Goal: Task Accomplishment & Management: Complete application form

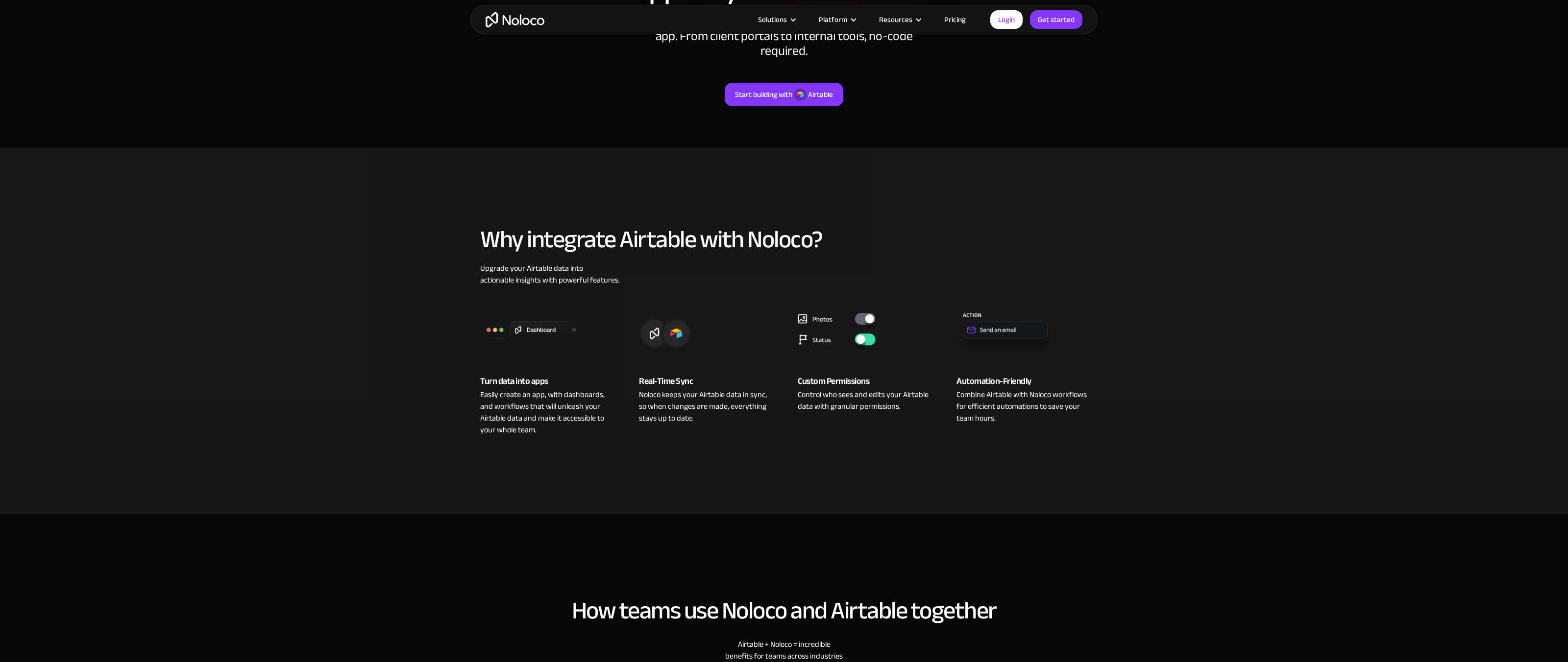
scroll to position [147, 0]
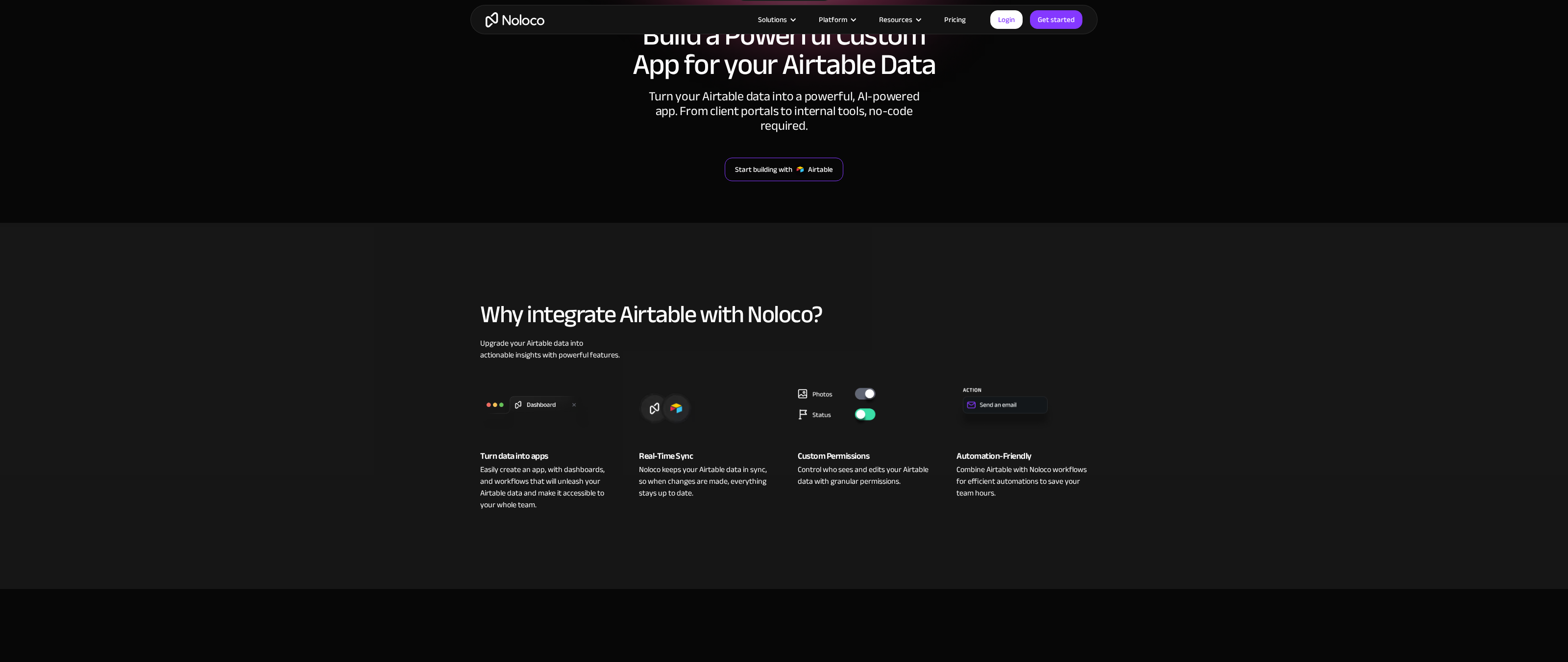
click at [768, 163] on div "Start building with" at bounding box center [763, 169] width 57 height 13
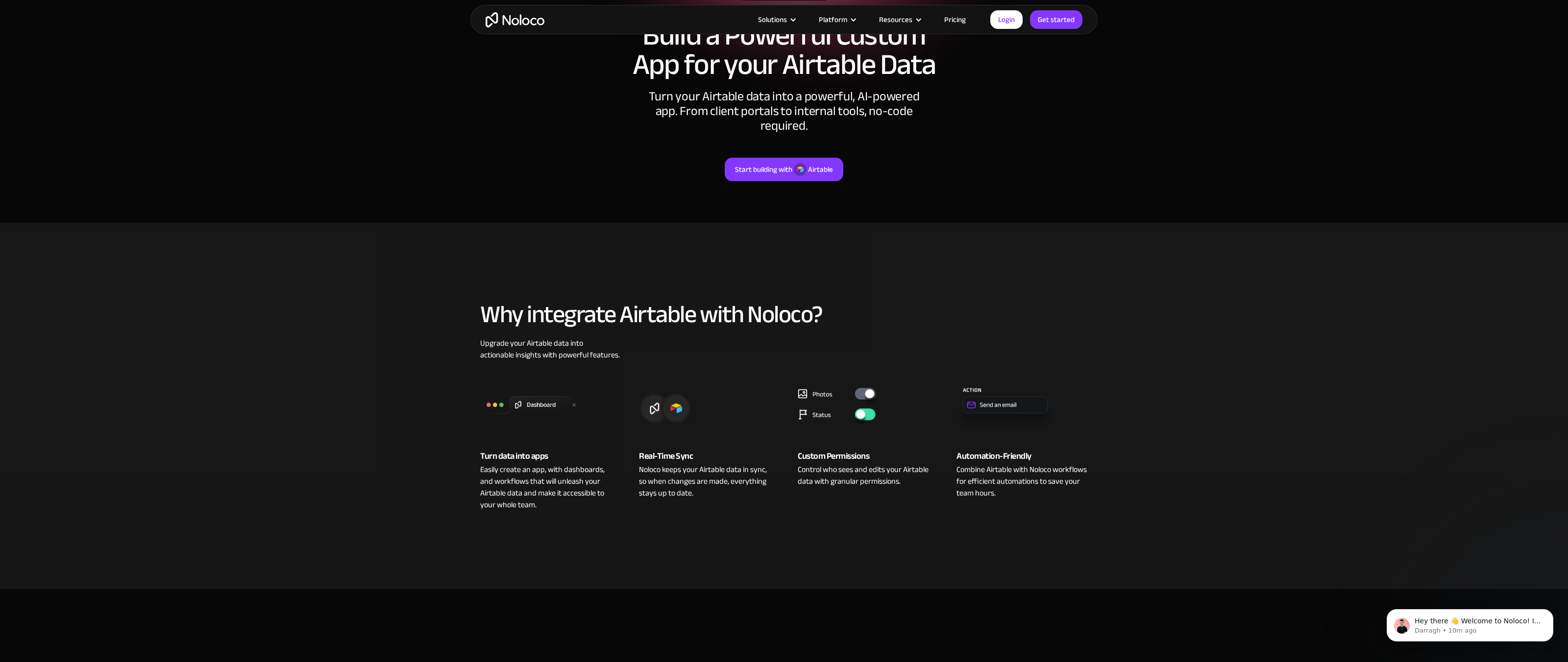
click at [984, 316] on div "Why integrate Airtable with Noloco? Upgrade your Airtable data into actionable …" at bounding box center [784, 405] width 627 height 268
click at [1010, 16] on link "Login" at bounding box center [1006, 19] width 32 height 19
click at [291, 137] on section "integration Airtable Build a Powerful Custom App for your Airtable Data Turn yo…" at bounding box center [784, 38] width 1568 height 370
click at [1071, 24] on link "Get started" at bounding box center [1056, 19] width 52 height 19
drag, startPoint x: 303, startPoint y: 124, endPoint x: 765, endPoint y: 80, distance: 464.1
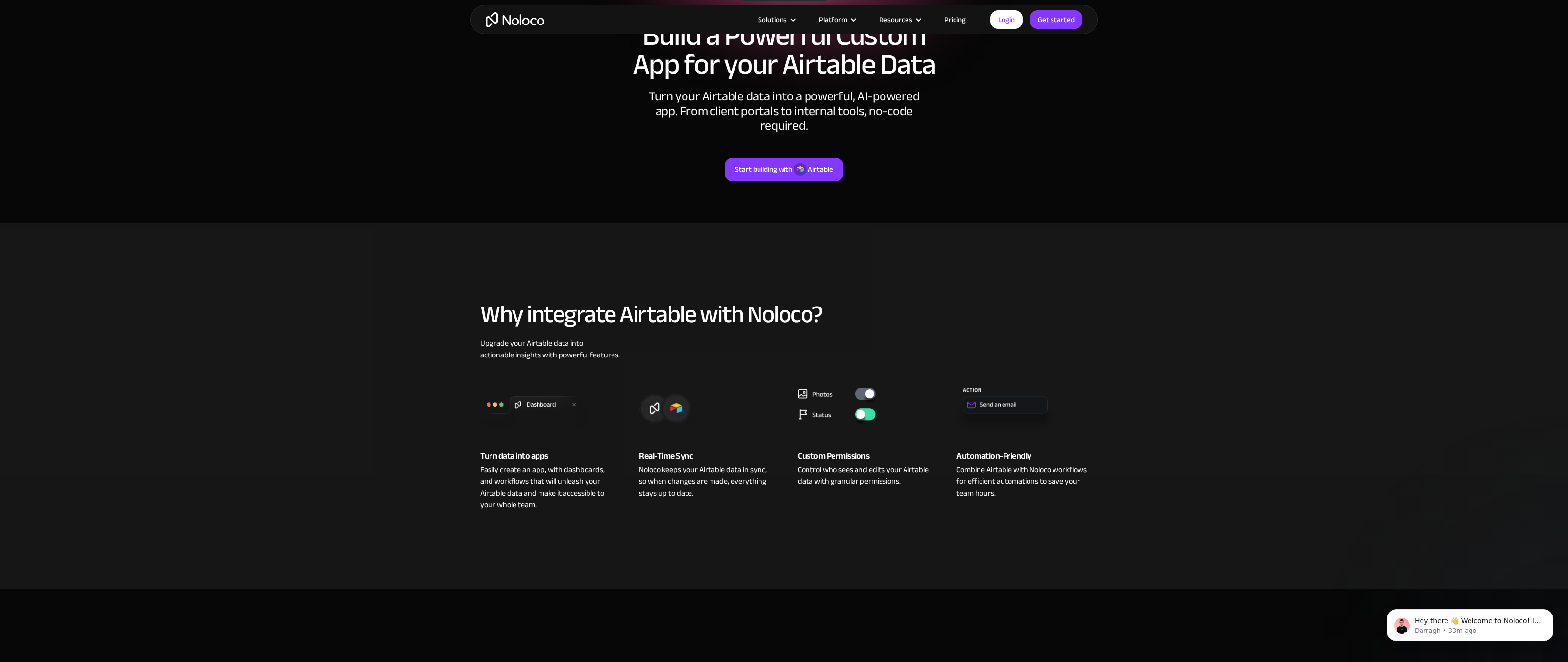
click at [317, 122] on section "integration Airtable Build a Powerful Custom App for your Airtable Data Turn yo…" at bounding box center [784, 38] width 1568 height 370
click at [1009, 16] on link "Login" at bounding box center [1006, 19] width 32 height 19
click at [348, 274] on section "Why integrate Airtable with Noloco? Upgrade your Airtable data into actionable …" at bounding box center [784, 406] width 1568 height 366
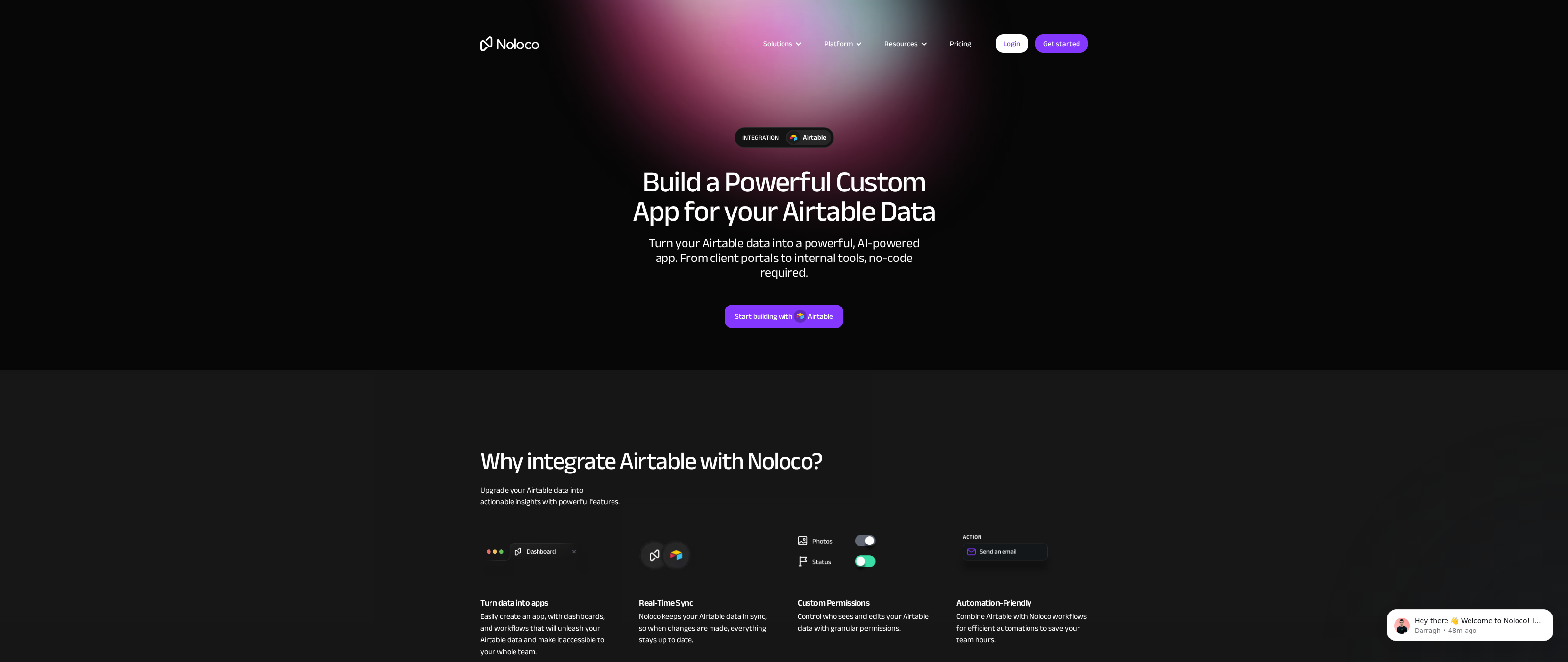
click at [241, 187] on section "integration Airtable Build a Powerful Custom App for your Airtable Data Turn yo…" at bounding box center [784, 184] width 1568 height 370
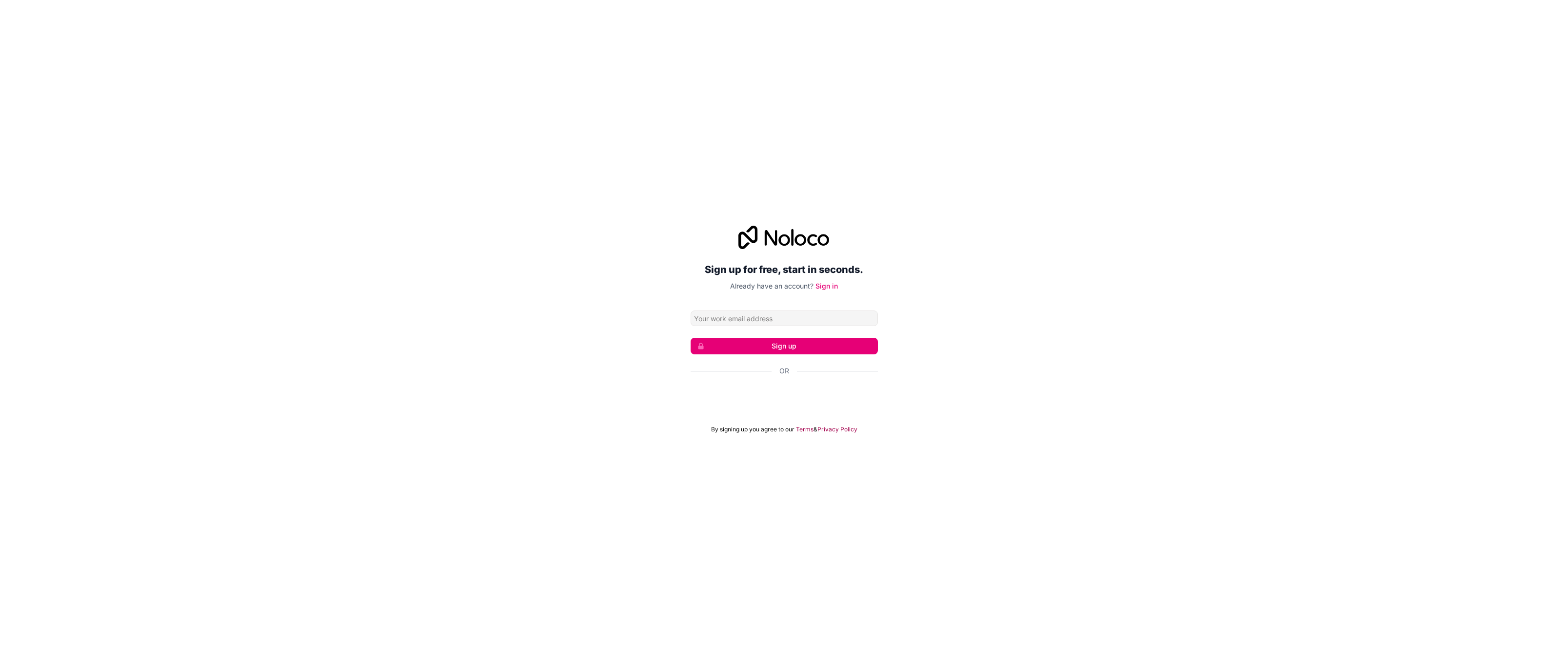
click at [721, 318] on input "Email address" at bounding box center [784, 318] width 187 height 16
type input "[EMAIL_ADDRESS][DOMAIN_NAME]"
click button "Sign up" at bounding box center [784, 346] width 187 height 16
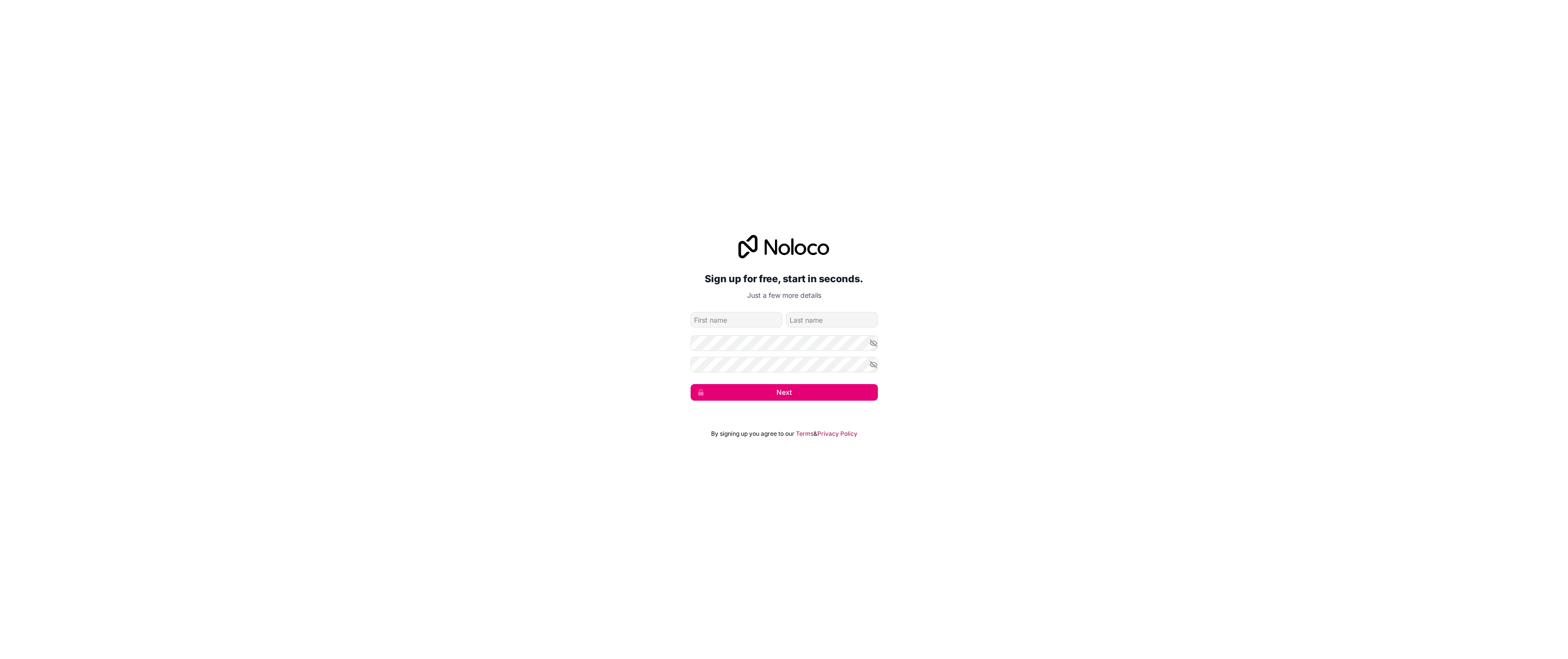
click at [716, 318] on input "given-name" at bounding box center [736, 320] width 92 height 16
type input "[PERSON_NAME]"
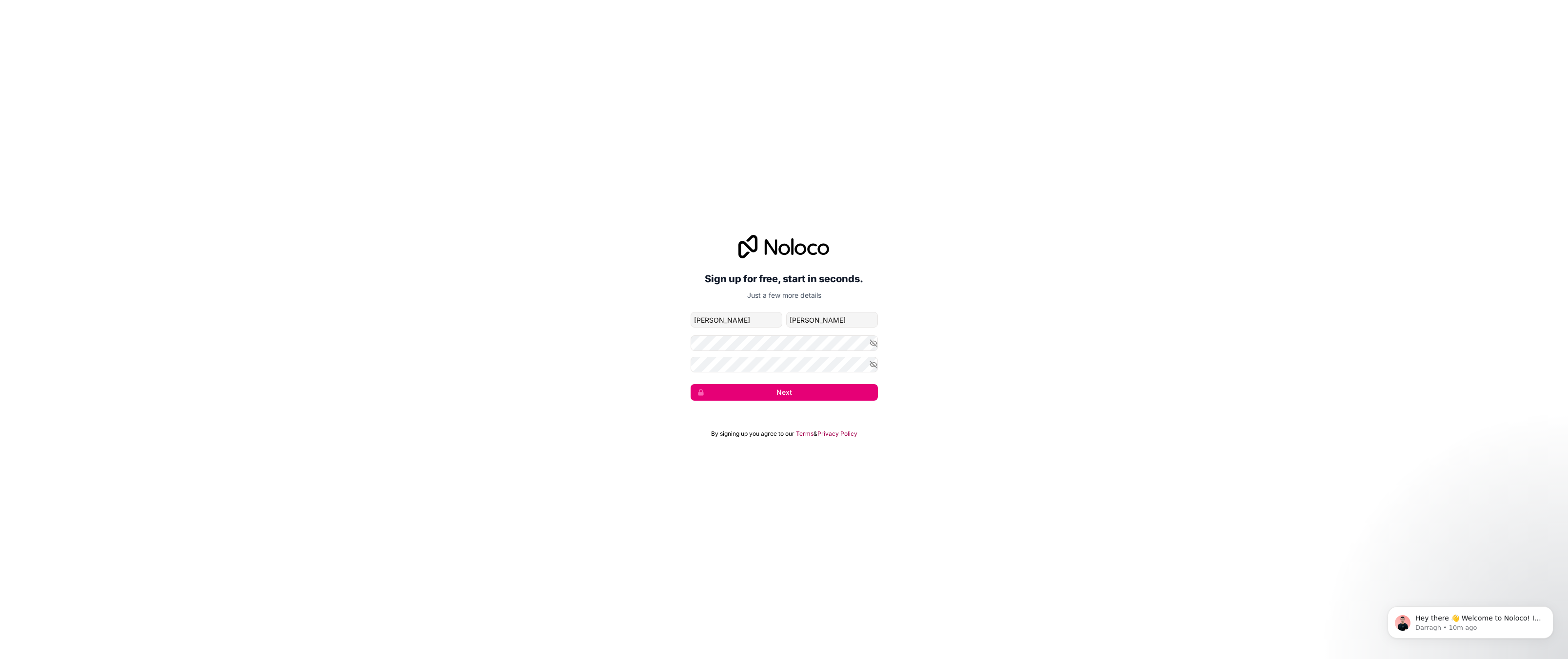
drag, startPoint x: 455, startPoint y: 363, endPoint x: 437, endPoint y: 419, distance: 58.8
click at [453, 369] on div "Sign up for free, start in seconds. Just a few more details [EMAIL_ADDRESS][DOM…" at bounding box center [784, 317] width 1568 height 193
click at [0, 658] on com-1password-button at bounding box center [0, 659] width 0 height 0
click at [802, 391] on button "Next" at bounding box center [784, 392] width 187 height 16
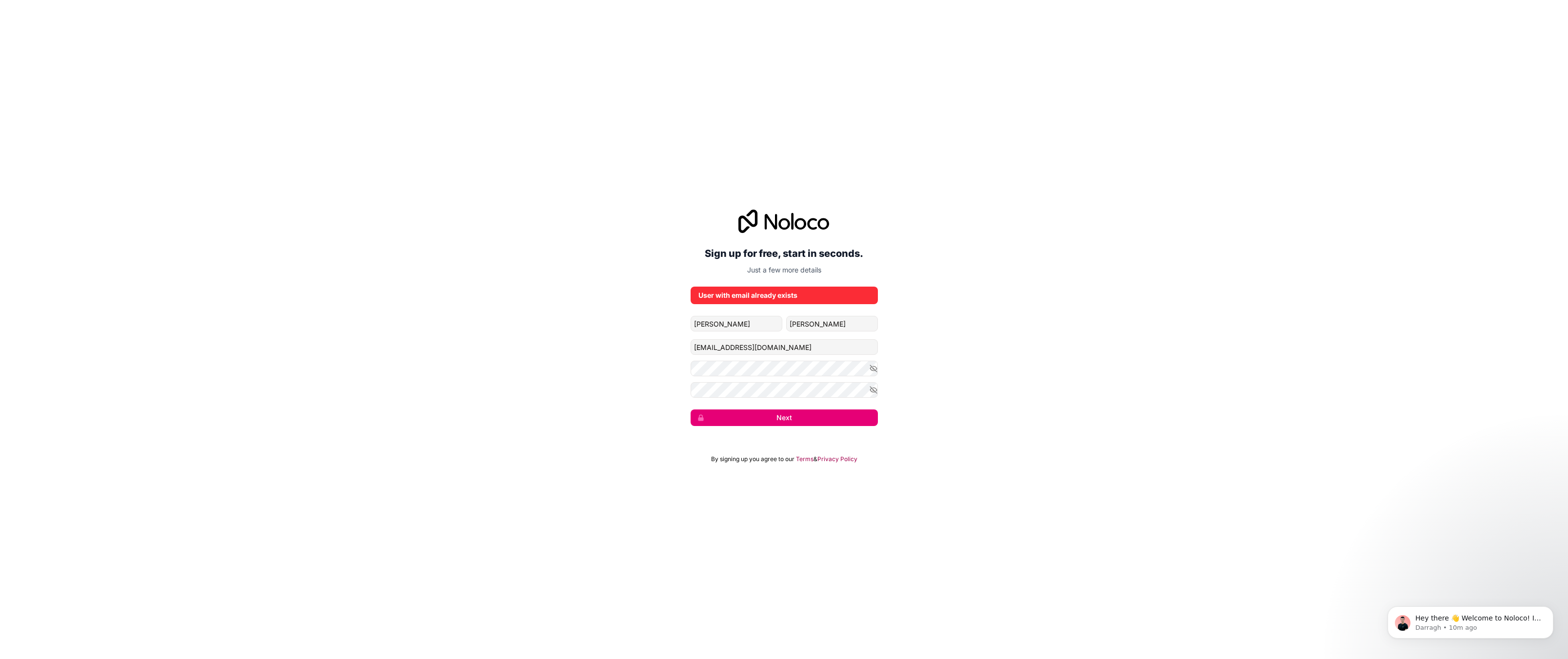
click at [372, 362] on div "Sign up for free, start in seconds. Just a few more details User with email alr…" at bounding box center [784, 317] width 1568 height 243
drag, startPoint x: 1099, startPoint y: 348, endPoint x: 922, endPoint y: 401, distance: 184.8
click at [1099, 349] on div "Sign up for free, start in seconds. Just a few more details User with email alr…" at bounding box center [784, 317] width 1568 height 243
drag, startPoint x: 506, startPoint y: 542, endPoint x: 517, endPoint y: 302, distance: 240.3
click at [506, 542] on div "Sign up for free, start in seconds. Just a few more details User with email alr…" at bounding box center [784, 330] width 1568 height 659
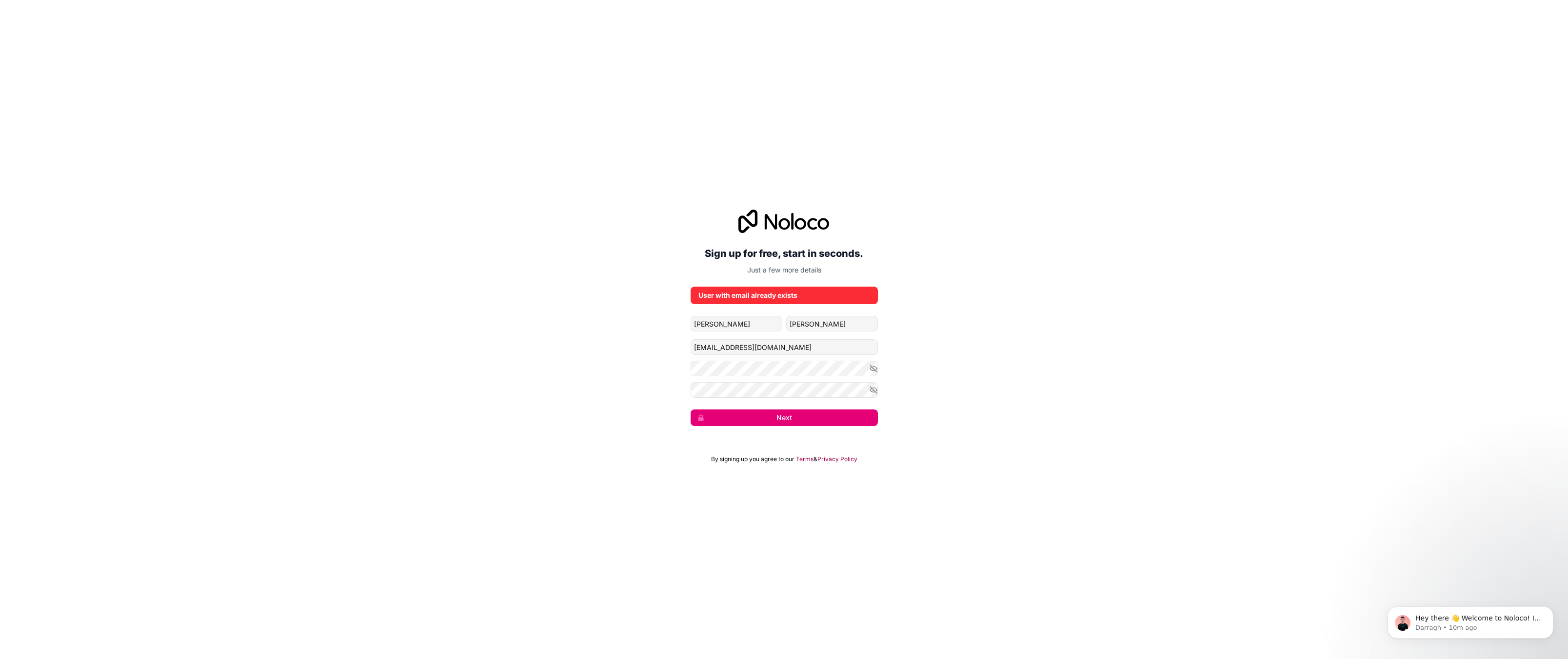
drag, startPoint x: 610, startPoint y: 263, endPoint x: 288, endPoint y: 72, distance: 374.4
click at [610, 263] on div "Sign up for free, start in seconds. Just a few more details User with email alr…" at bounding box center [784, 317] width 1568 height 243
